Goal: Transaction & Acquisition: Purchase product/service

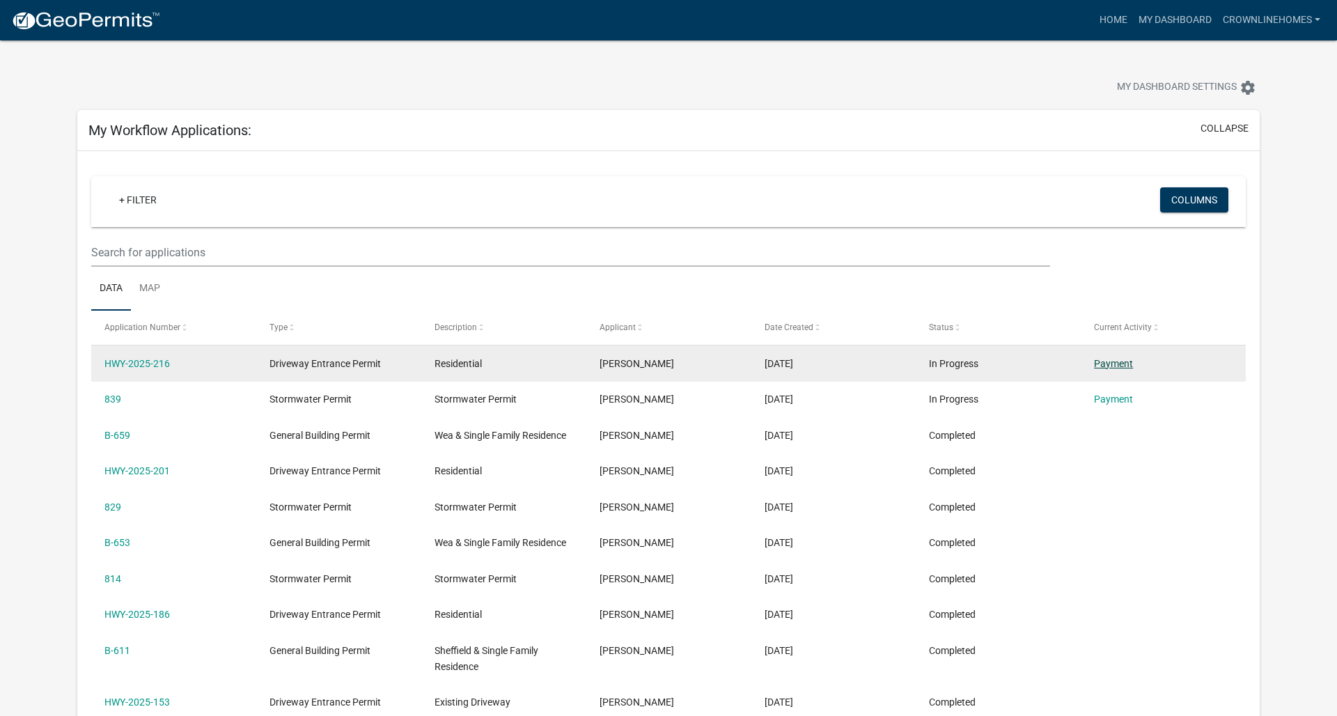
click at [1105, 364] on link "Payment" at bounding box center [1113, 363] width 39 height 11
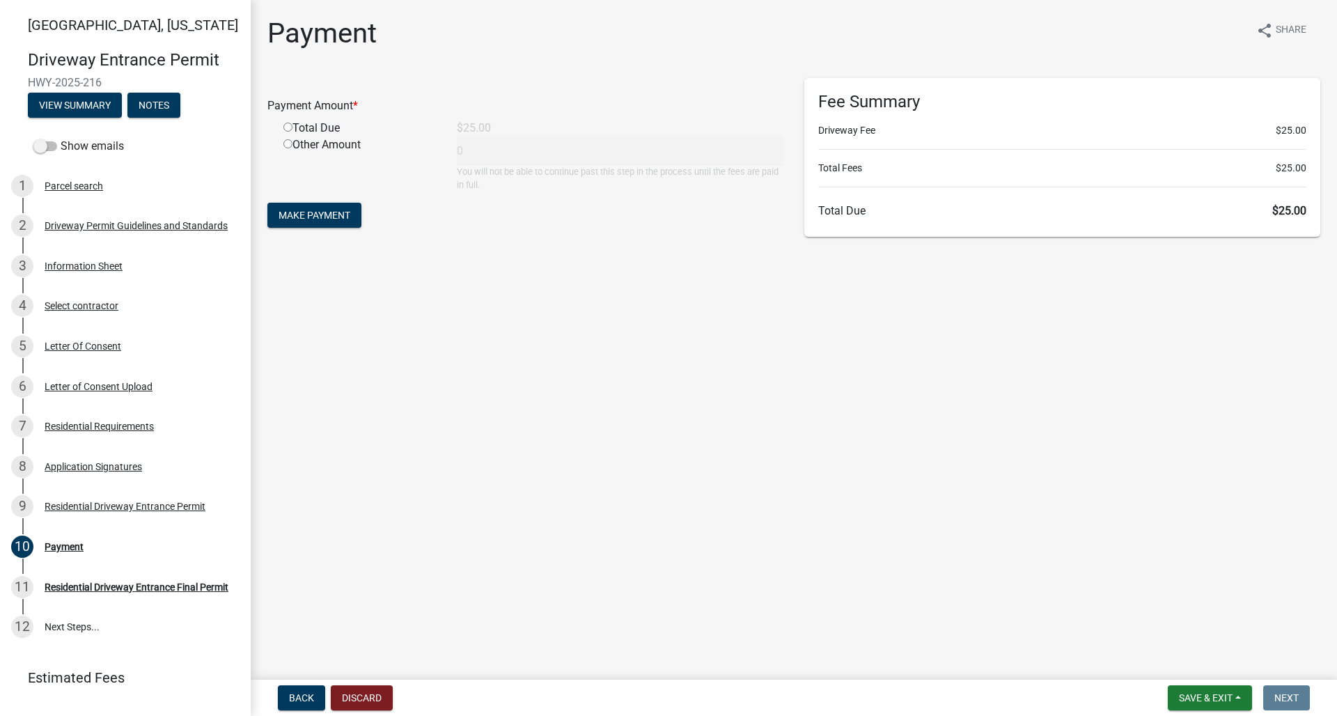
click at [286, 129] on input "radio" at bounding box center [287, 127] width 9 height 9
radio input "true"
type input "25"
click at [308, 212] on span "Make Payment" at bounding box center [315, 215] width 72 height 11
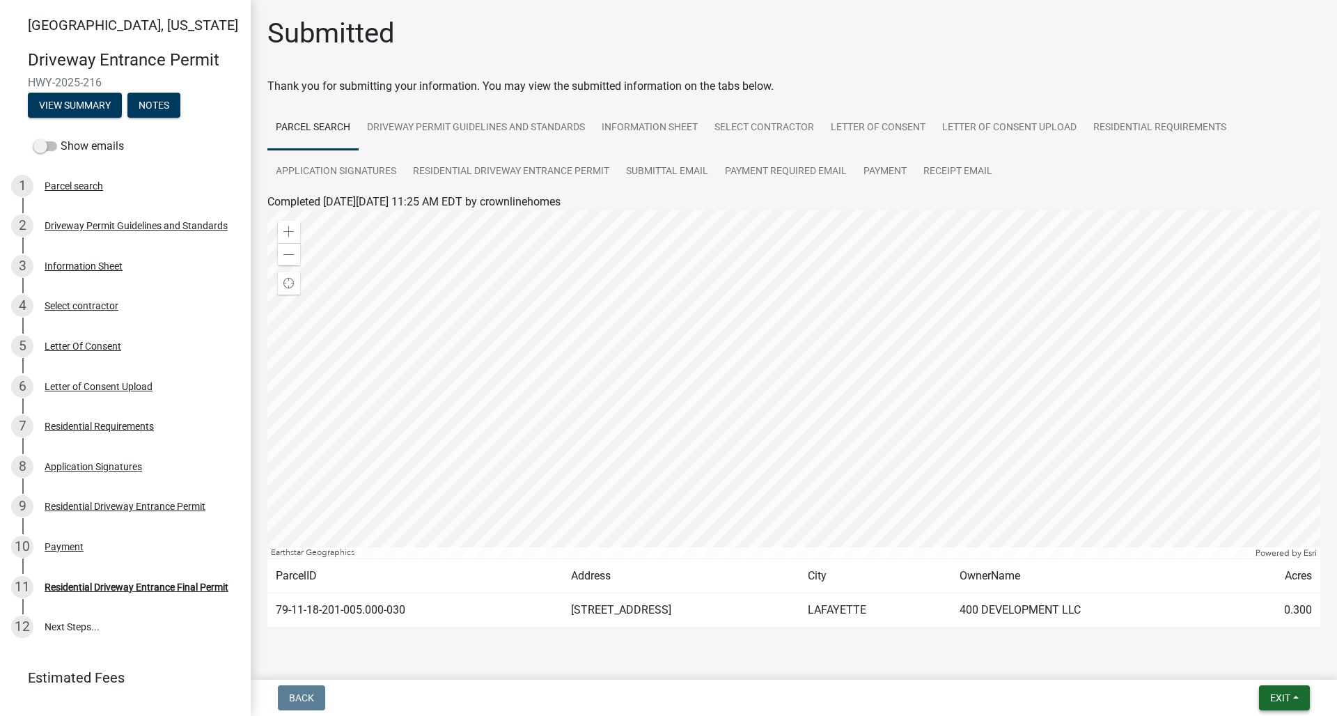
click at [1277, 699] on span "Exit" at bounding box center [1280, 697] width 20 height 11
click at [1269, 665] on button "Save & Exit" at bounding box center [1254, 661] width 111 height 33
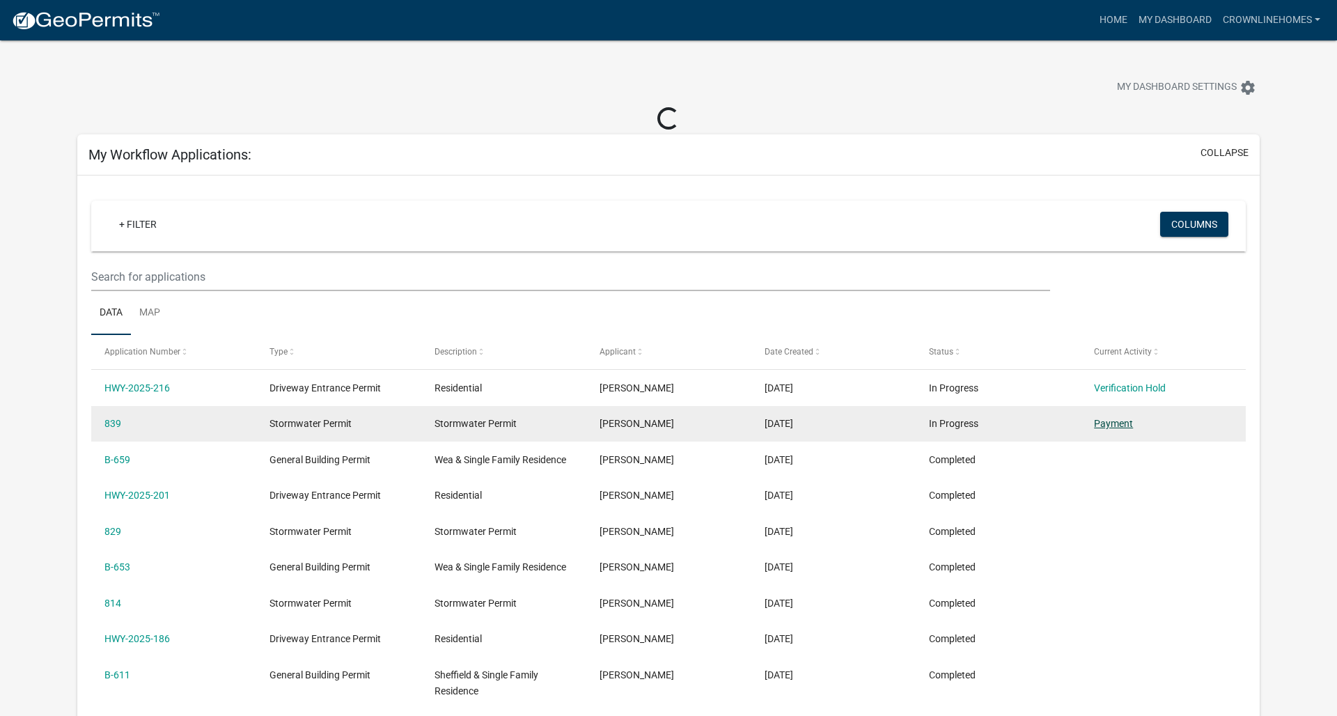
click at [1107, 426] on link "Payment" at bounding box center [1113, 423] width 39 height 11
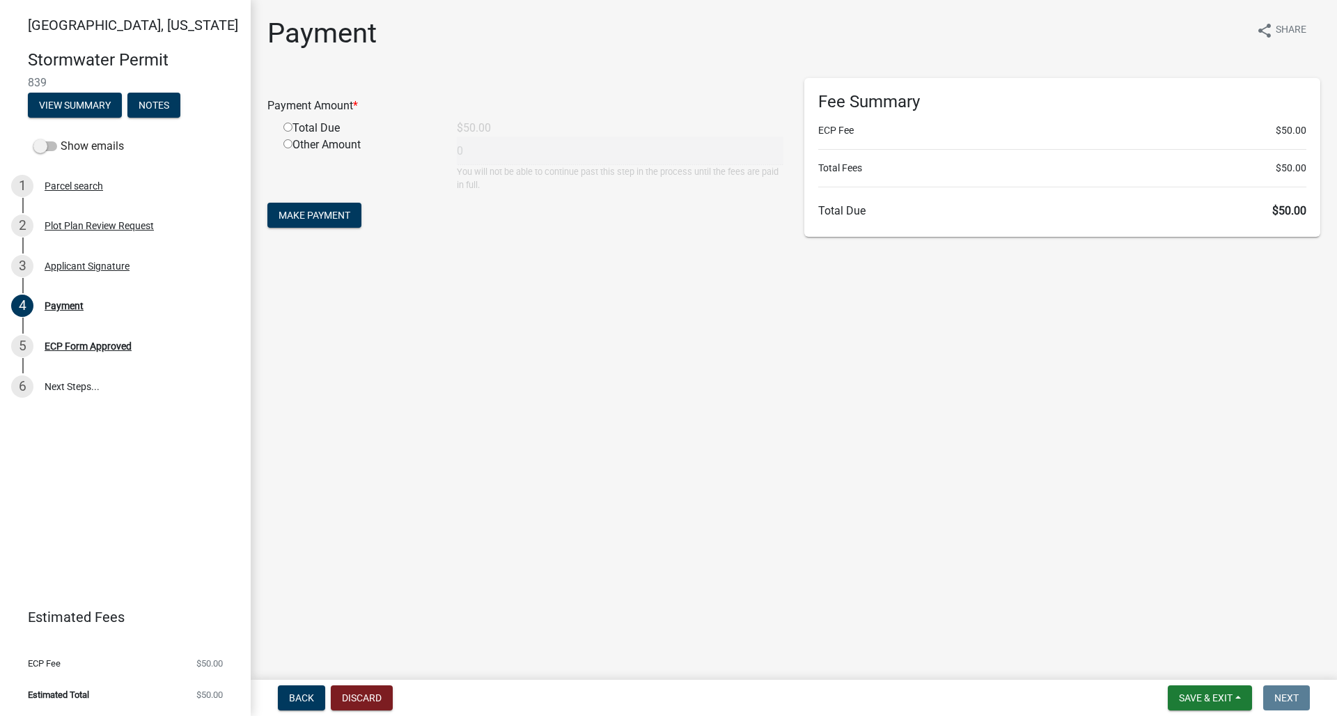
click at [286, 127] on input "radio" at bounding box center [287, 127] width 9 height 9
radio input "true"
type input "50"
click at [299, 217] on span "Make Payment" at bounding box center [315, 215] width 72 height 11
